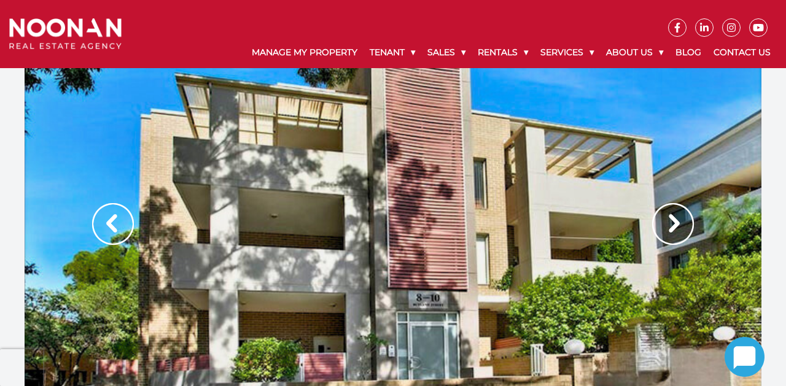
click at [676, 221] on img at bounding box center [673, 224] width 42 height 42
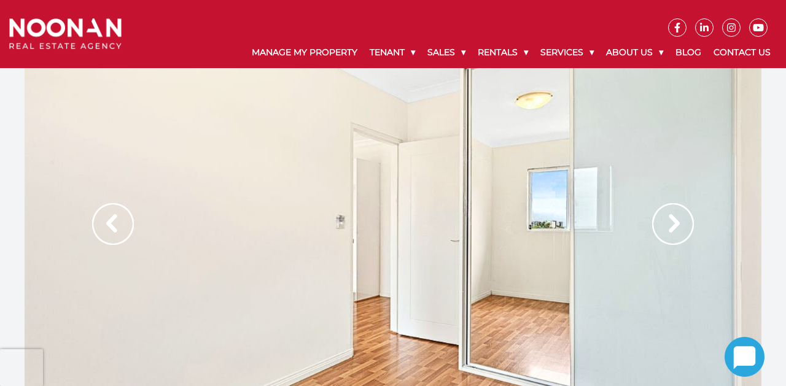
click at [676, 221] on img at bounding box center [673, 224] width 42 height 42
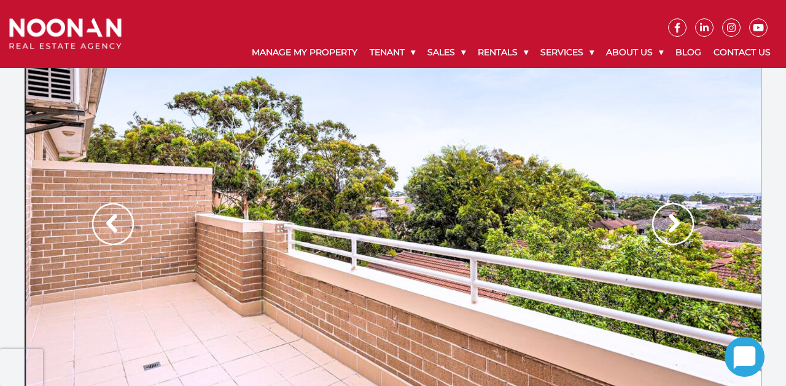
click at [674, 220] on img at bounding box center [673, 224] width 42 height 42
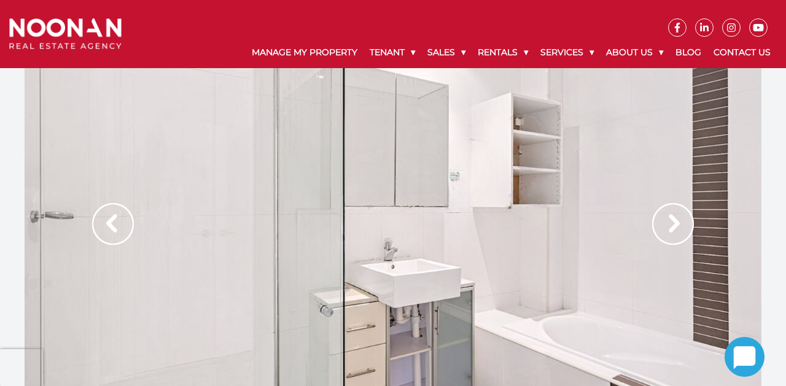
click at [112, 222] on img at bounding box center [113, 224] width 42 height 42
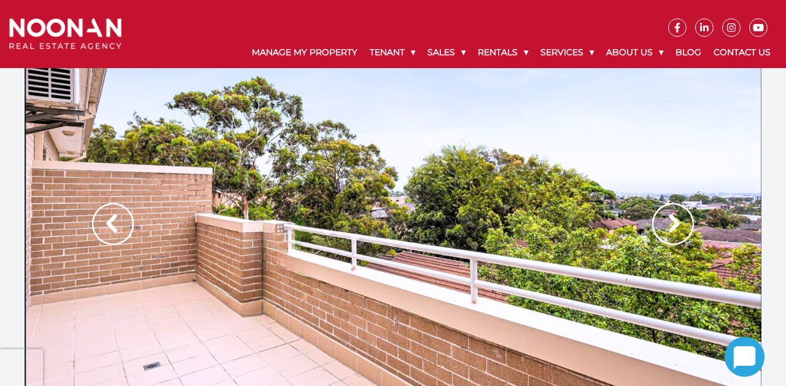
click at [677, 222] on img at bounding box center [673, 224] width 42 height 42
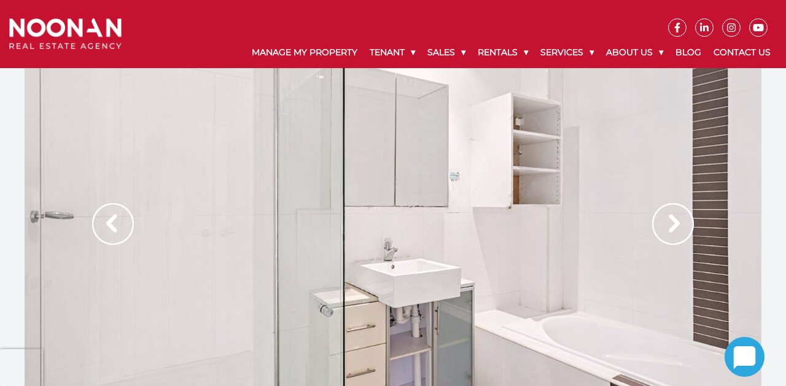
click at [676, 222] on img at bounding box center [673, 224] width 42 height 42
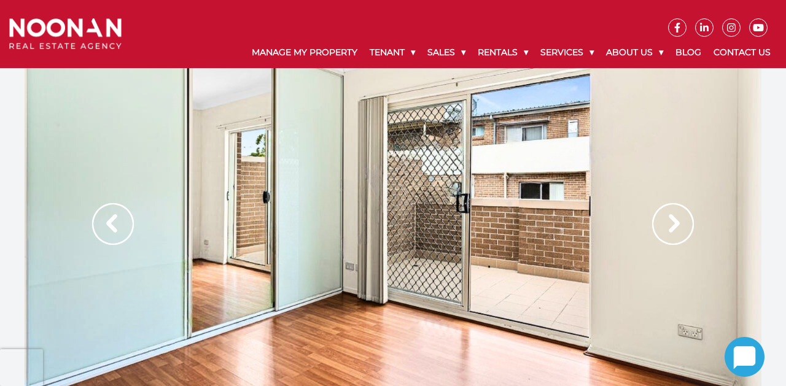
click at [676, 222] on img at bounding box center [673, 224] width 42 height 42
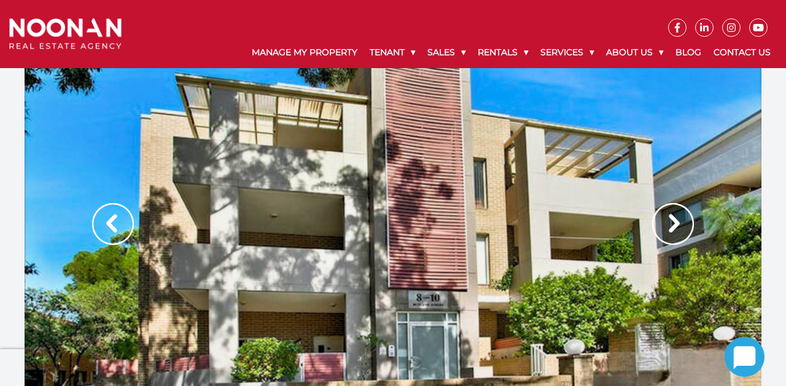
click at [676, 222] on img at bounding box center [673, 224] width 42 height 42
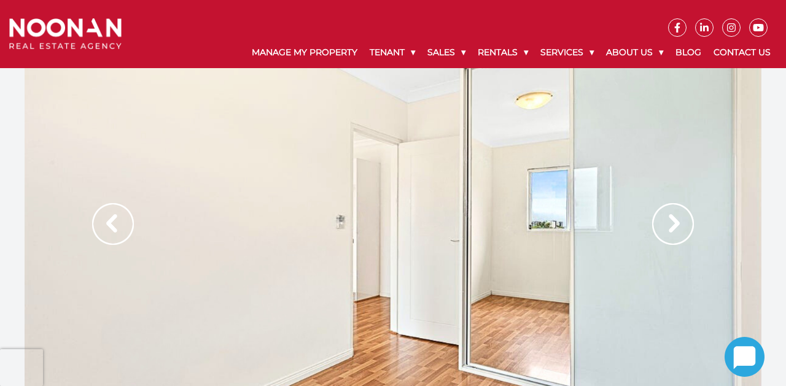
click at [677, 221] on img at bounding box center [673, 224] width 42 height 42
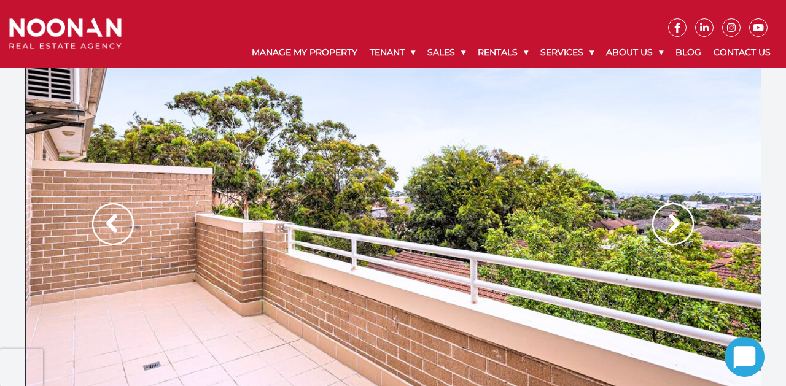
click at [676, 223] on img at bounding box center [673, 224] width 42 height 42
